Goal: Find specific page/section: Find specific page/section

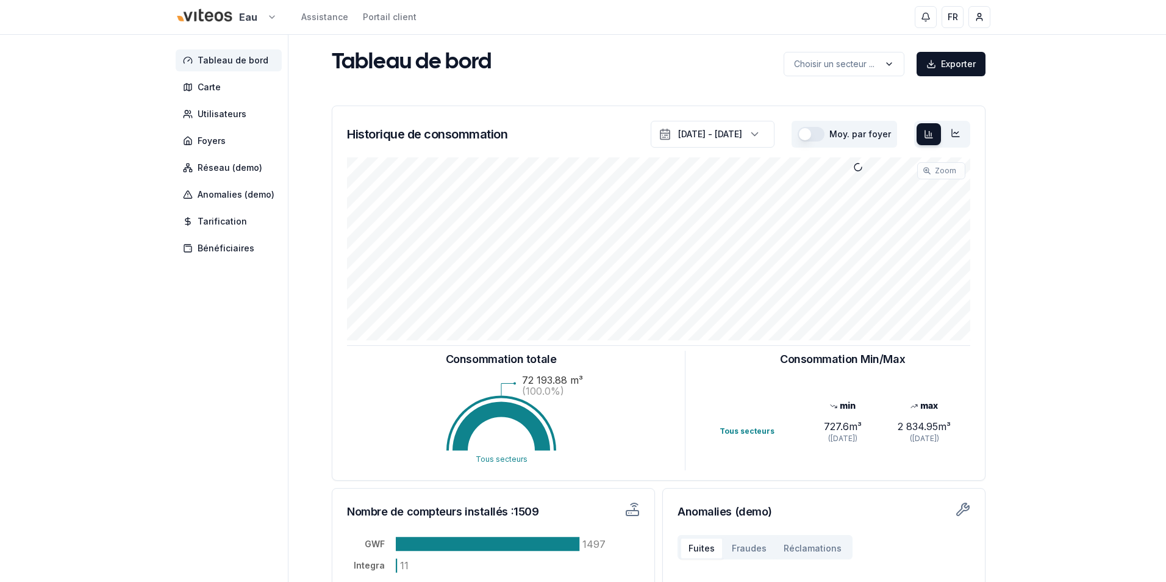
click at [264, 6] on html "Eau Assistance Portail client FR [PERSON_NAME] Tableau de bord Carte Utilisateu…" at bounding box center [583, 378] width 1166 height 756
click at [266, 10] on html "Eau Assistance Portail client FR [PERSON_NAME] Tableau de bord Carte Utilisateu…" at bounding box center [578, 378] width 1157 height 756
click at [260, 18] on html "Eau Assistance Portail client FR [PERSON_NAME] Tableau de bord Carte Utilisateu…" at bounding box center [578, 378] width 1157 height 756
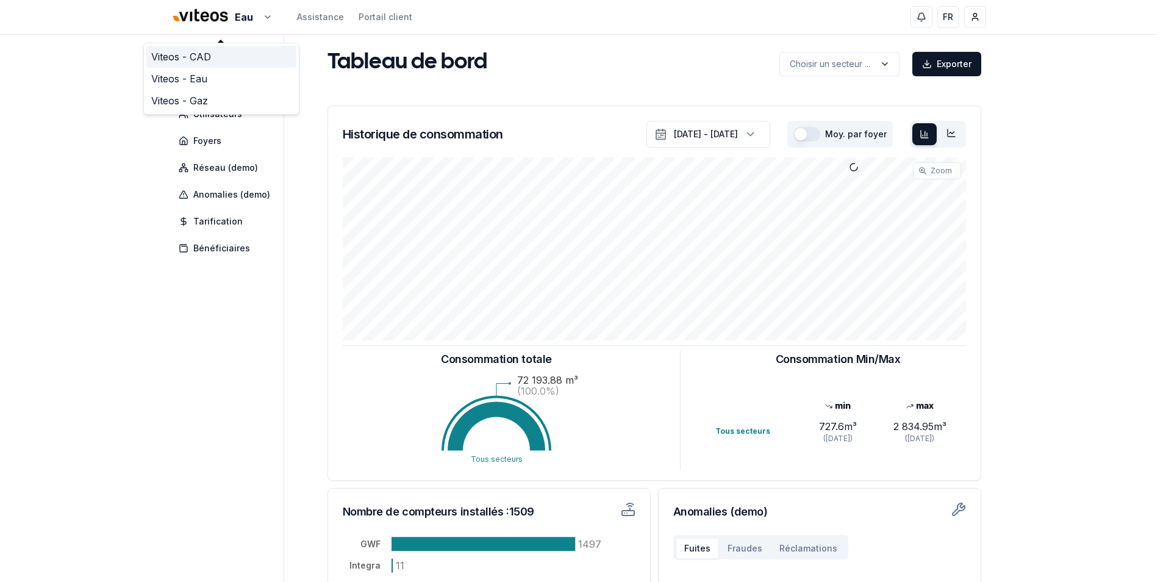
click at [207, 63] on link "Viteos - CAD" at bounding box center [221, 57] width 150 height 22
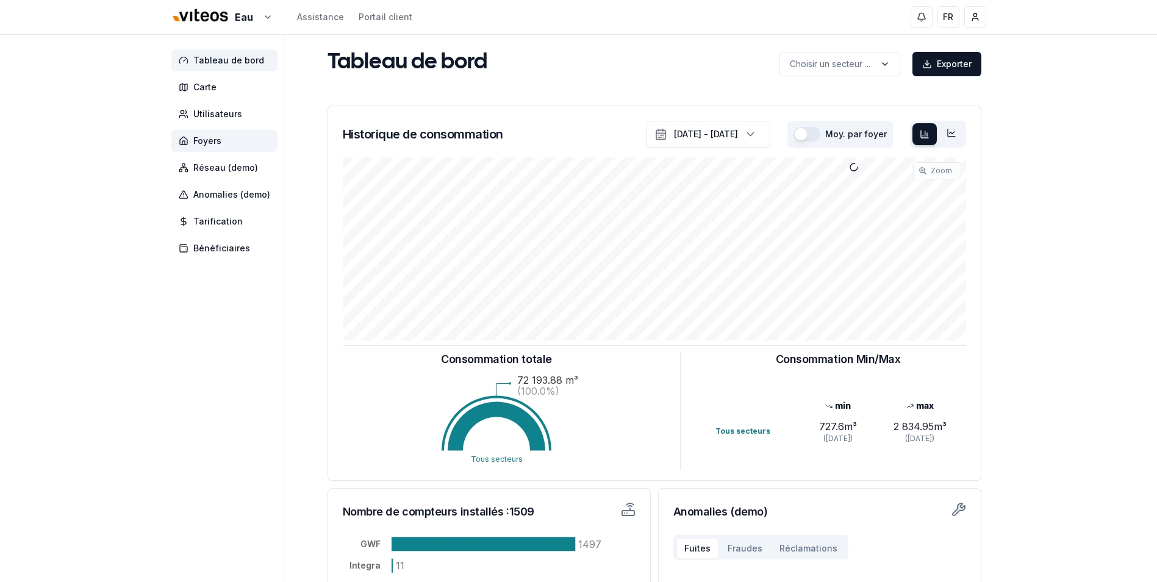
click at [220, 145] on span "Foyers" at bounding box center [207, 141] width 28 height 12
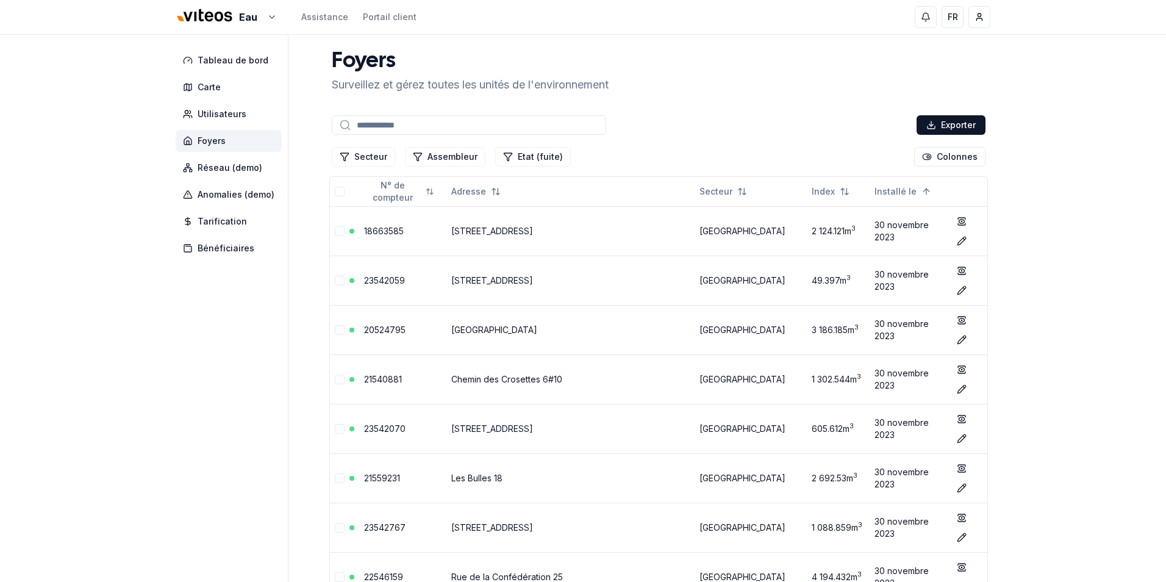
click at [402, 124] on input at bounding box center [469, 125] width 274 height 20
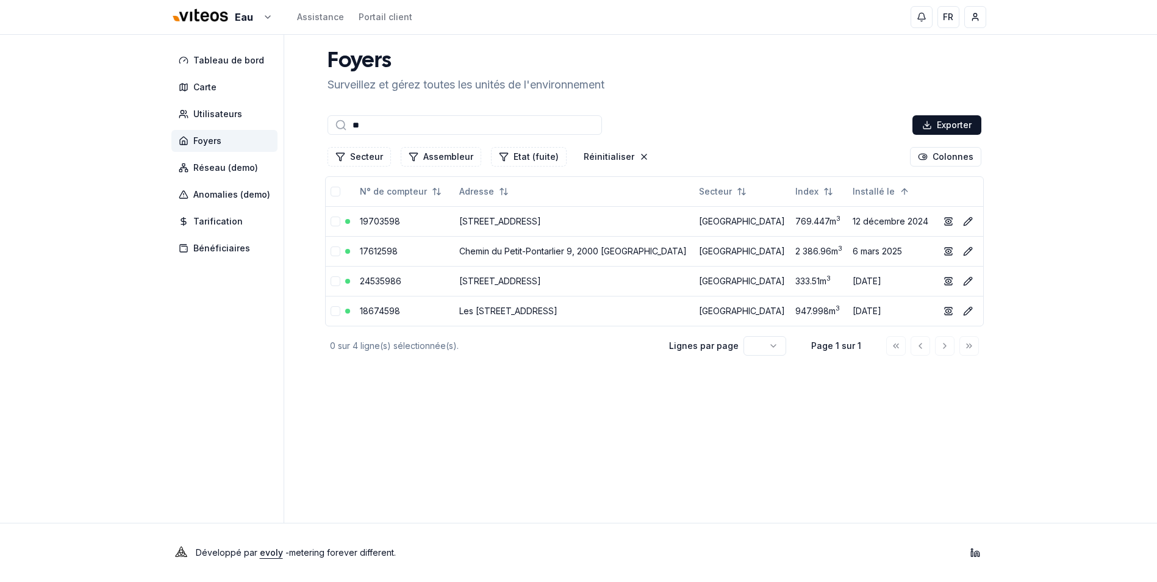
type input "*"
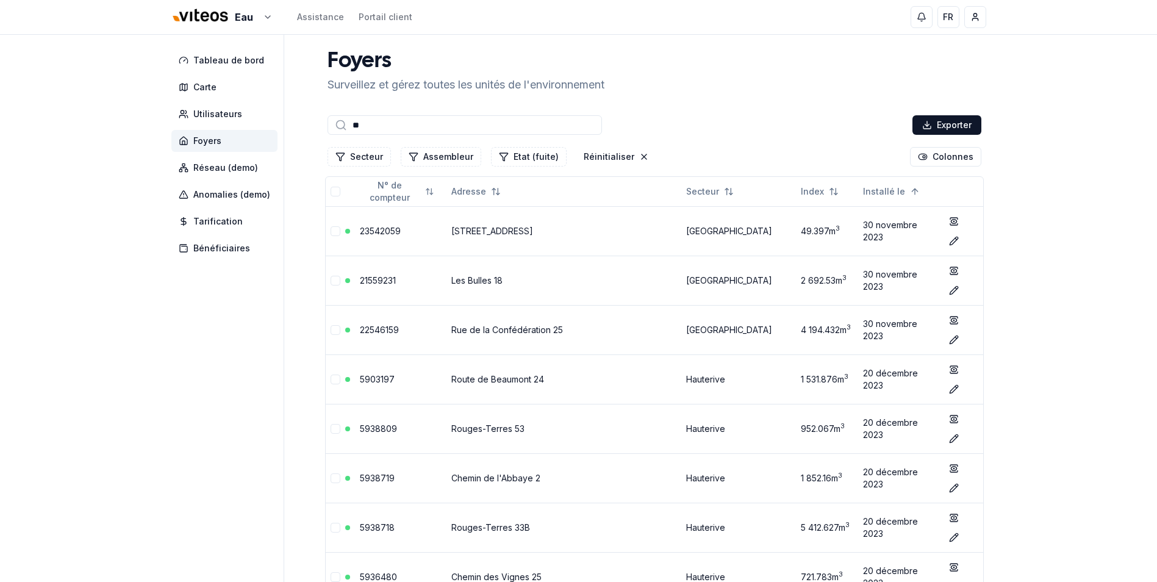
type input "*"
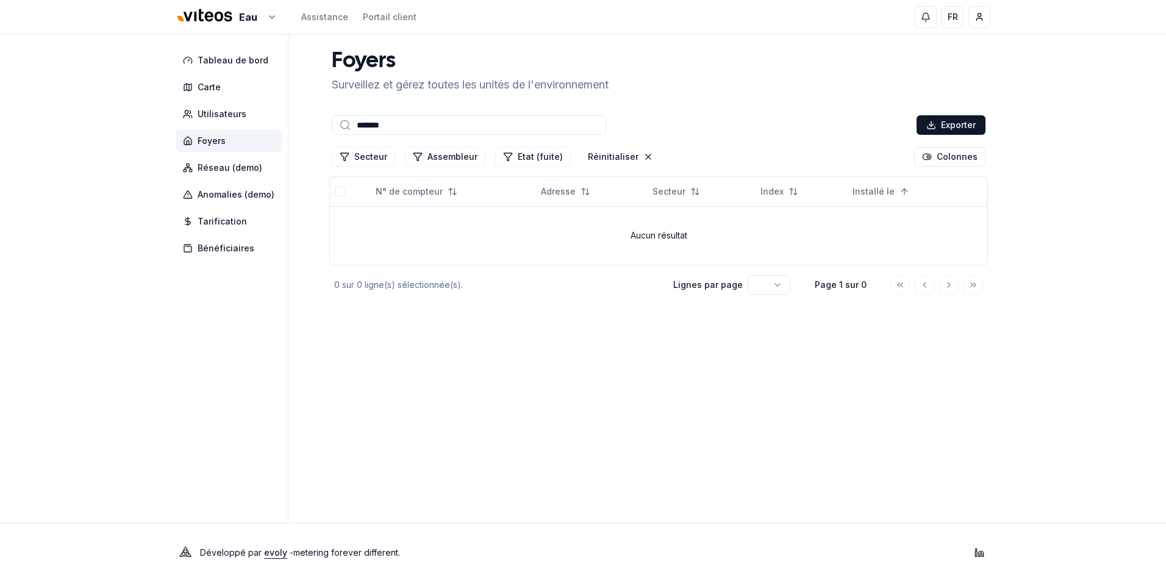
click at [434, 124] on input "*******" at bounding box center [469, 125] width 274 height 20
type input "*"
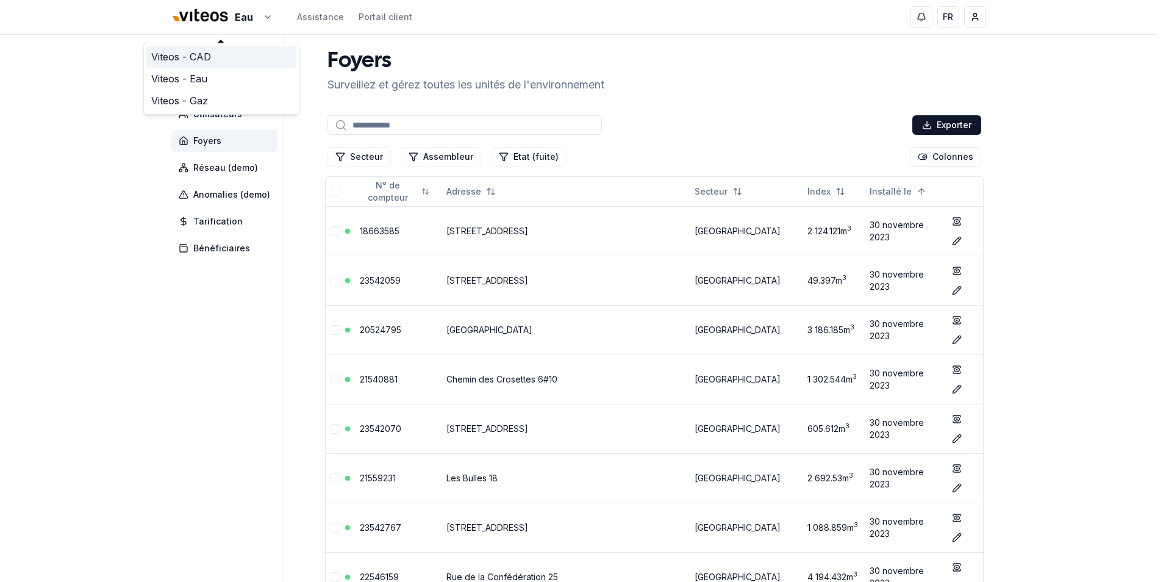
click at [190, 56] on link "Viteos - CAD" at bounding box center [221, 57] width 150 height 22
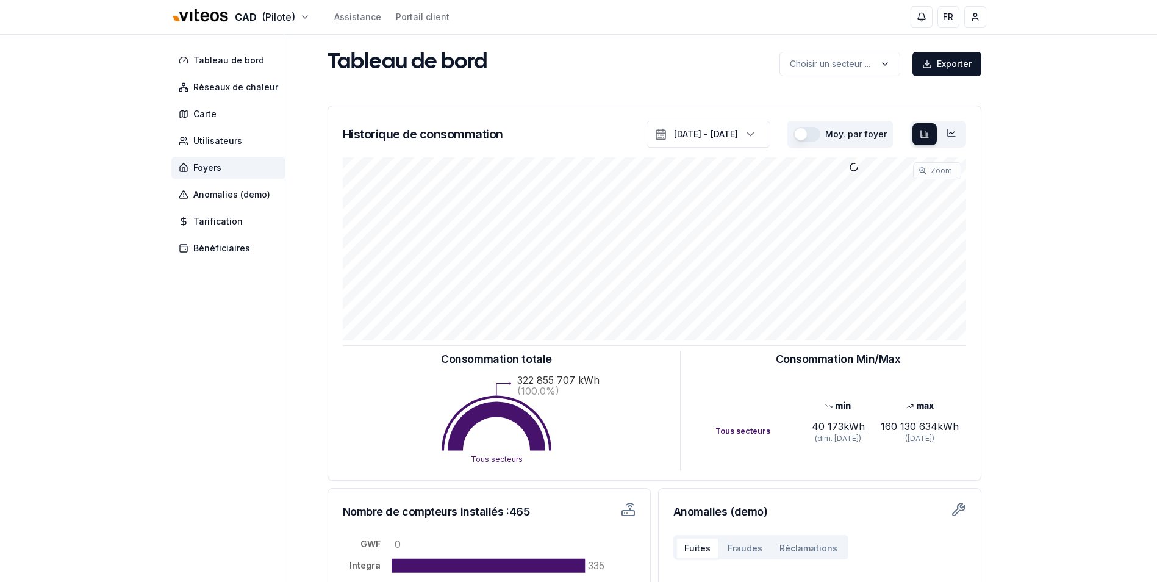
click at [223, 168] on span "Foyers" at bounding box center [228, 168] width 114 height 22
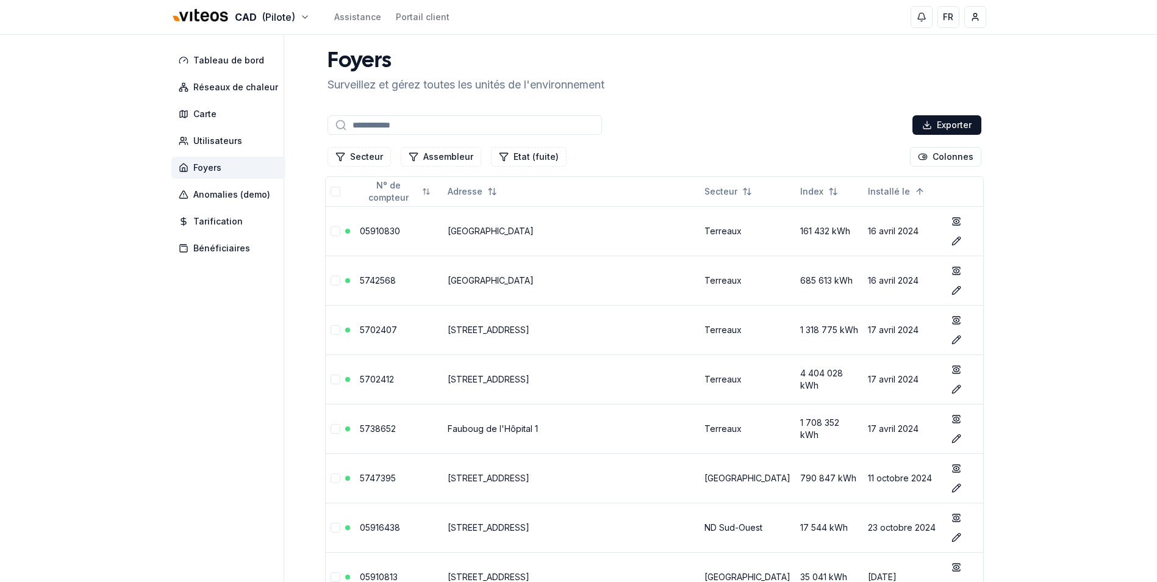
click at [405, 121] on input at bounding box center [464, 125] width 274 height 20
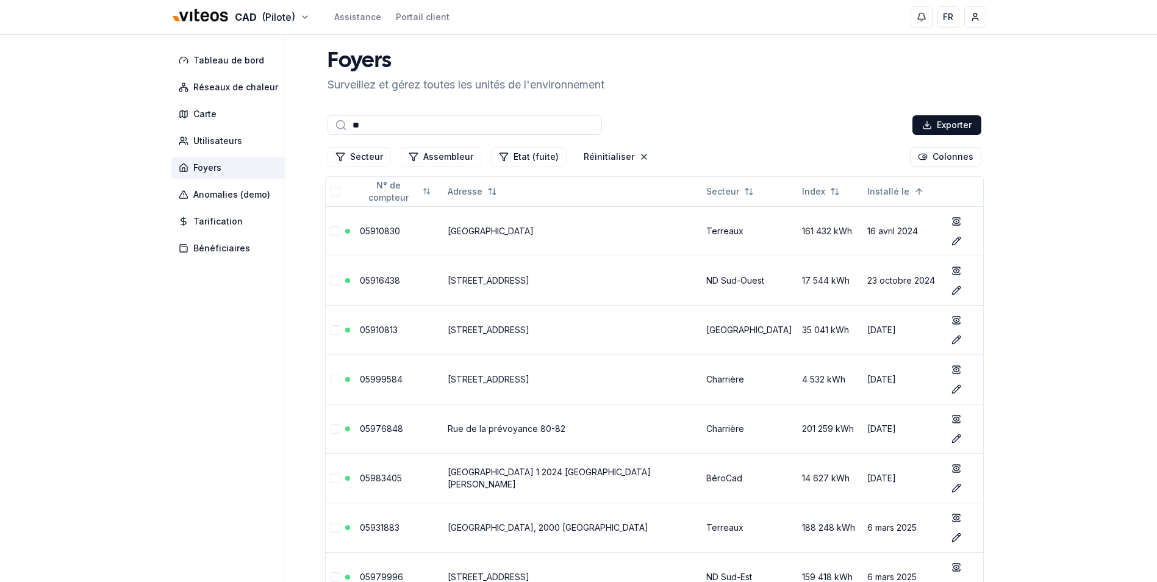
type input "*"
